Goal: Information Seeking & Learning: Learn about a topic

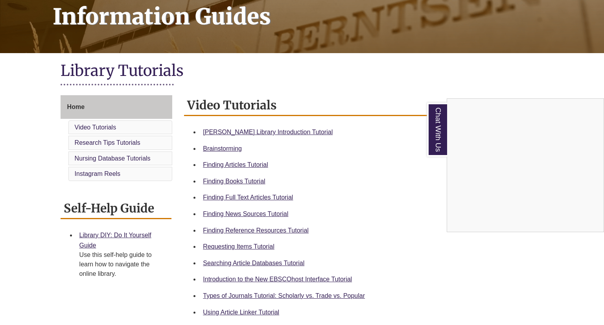
scroll to position [129, 0]
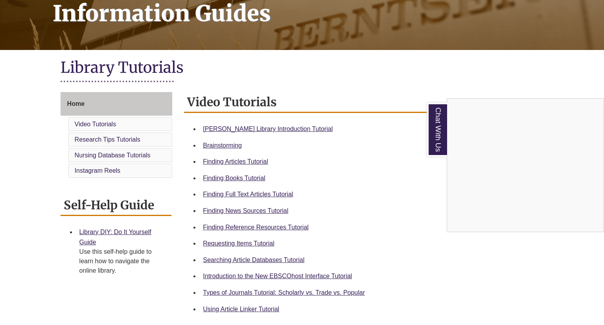
click at [261, 290] on div "Chat With Us" at bounding box center [302, 162] width 604 height 325
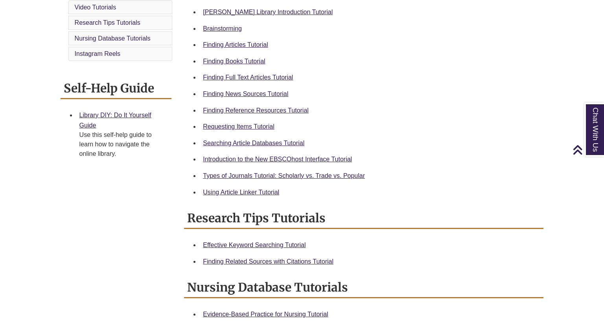
scroll to position [250, 0]
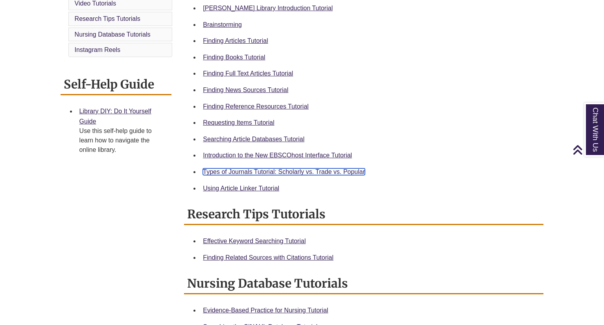
click at [322, 171] on link "Types of Journals Tutorial: Scholarly vs. Trade vs. Popular" at bounding box center [284, 171] width 162 height 7
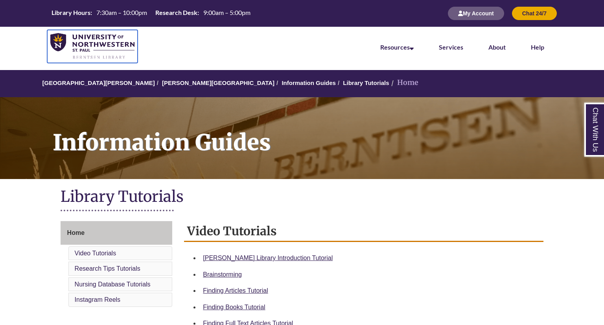
click at [85, 51] on img at bounding box center [92, 46] width 84 height 27
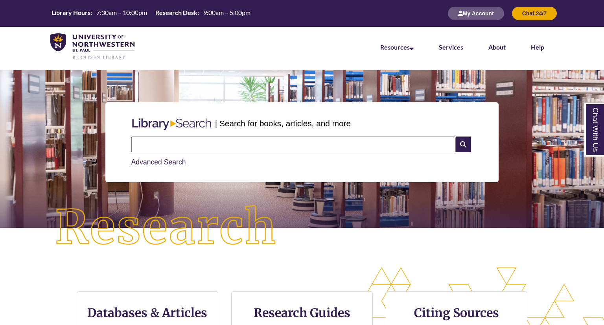
click at [196, 142] on input "text" at bounding box center [293, 144] width 324 height 16
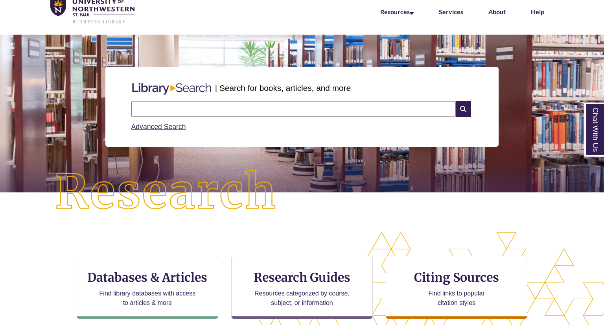
scroll to position [33, 0]
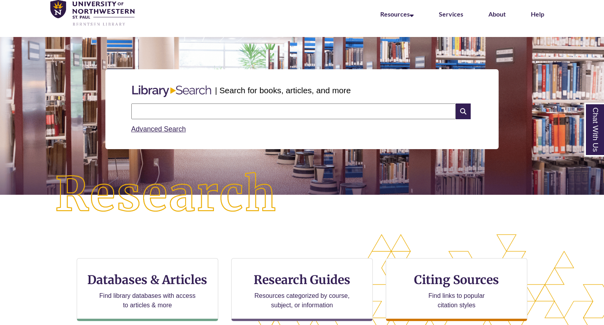
click at [286, 109] on input "text" at bounding box center [293, 111] width 324 height 16
type input "**********"
